Goal: Check status: Check status

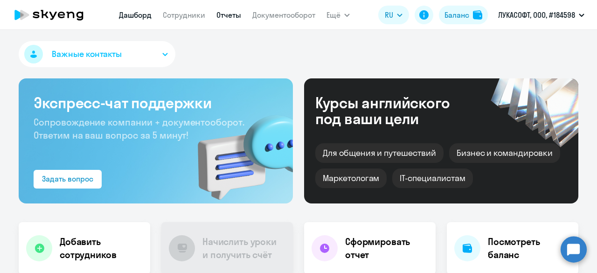
click at [232, 16] on link "Отчеты" at bounding box center [228, 14] width 25 height 9
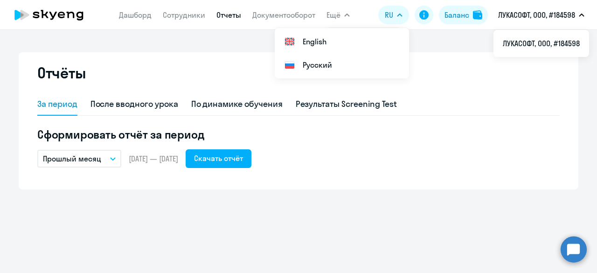
click at [434, 4] on app-header-actions "RU English Русский Баланс ЛУКАСОФТ, ООО, #184598 ЛУКАСОФТ, ООО, #184598" at bounding box center [483, 15] width 211 height 22
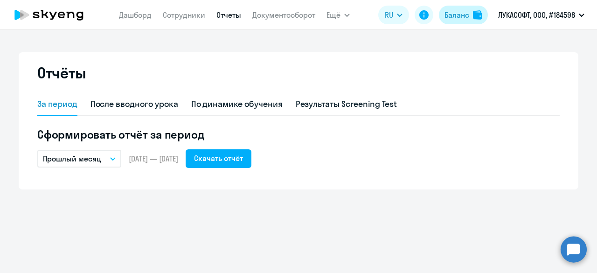
click at [463, 13] on div "Баланс" at bounding box center [456, 14] width 25 height 11
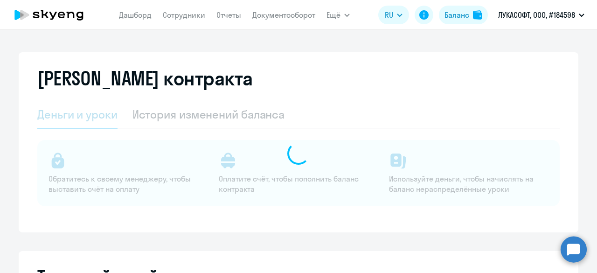
select select "english_adult_not_native_speaker"
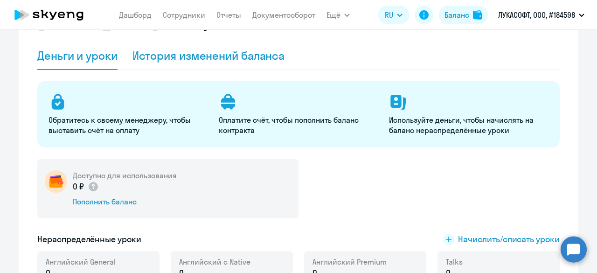
scroll to position [93, 0]
